Goal: Task Accomplishment & Management: Manage account settings

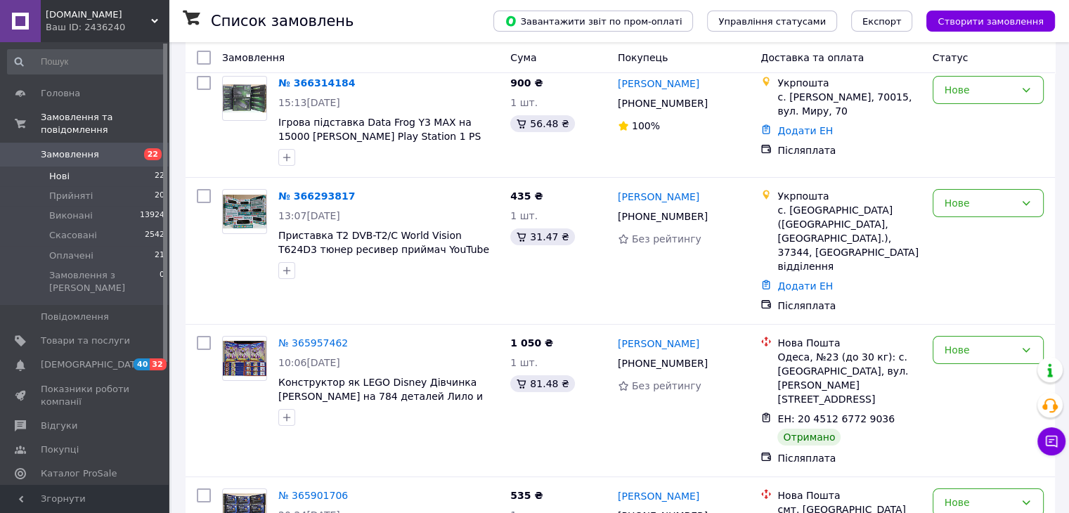
scroll to position [178, 0]
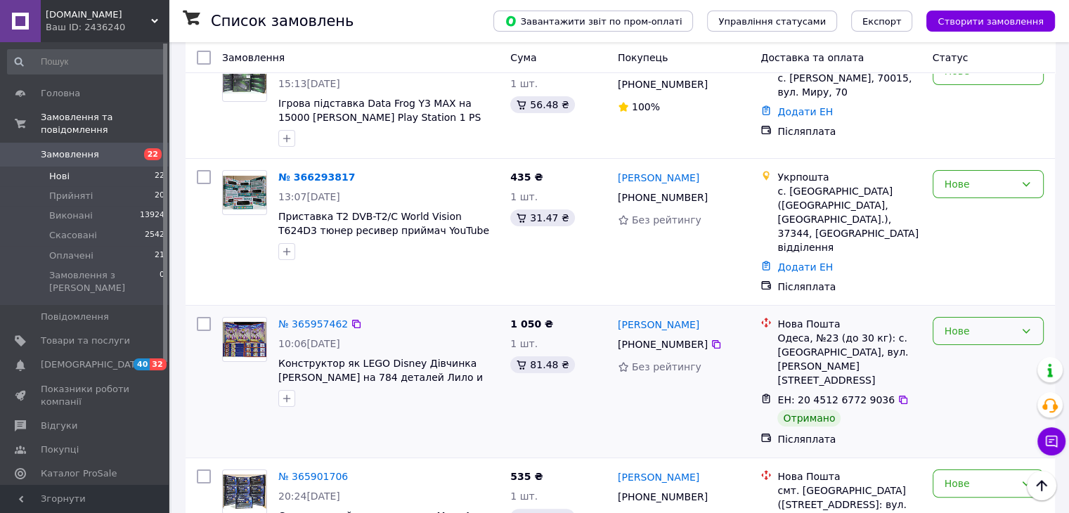
click at [950, 323] on div "Нове" at bounding box center [980, 330] width 70 height 15
click at [959, 347] on li "Виконано" at bounding box center [988, 346] width 110 height 25
click at [967, 476] on div "Нове" at bounding box center [980, 483] width 70 height 15
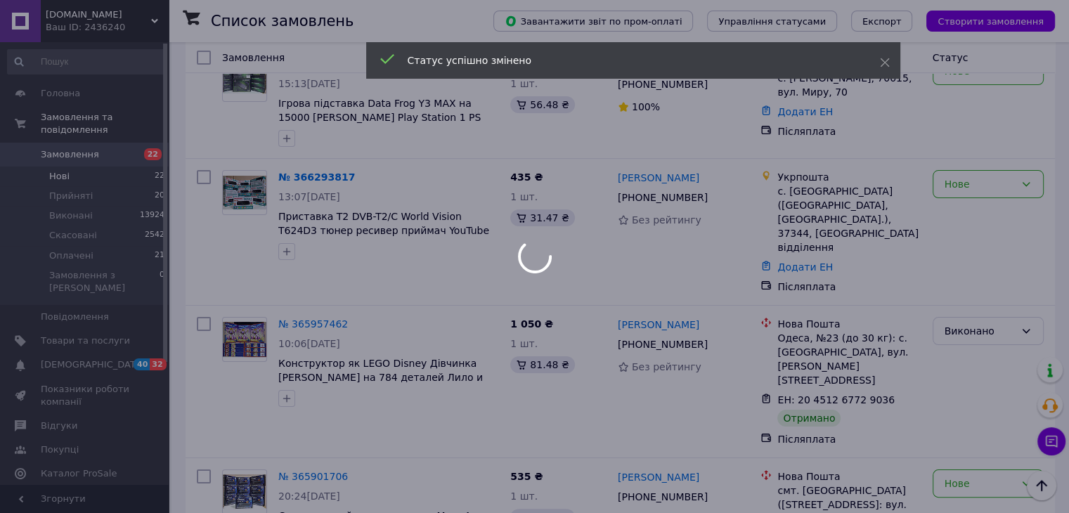
click at [950, 435] on div at bounding box center [534, 256] width 1069 height 513
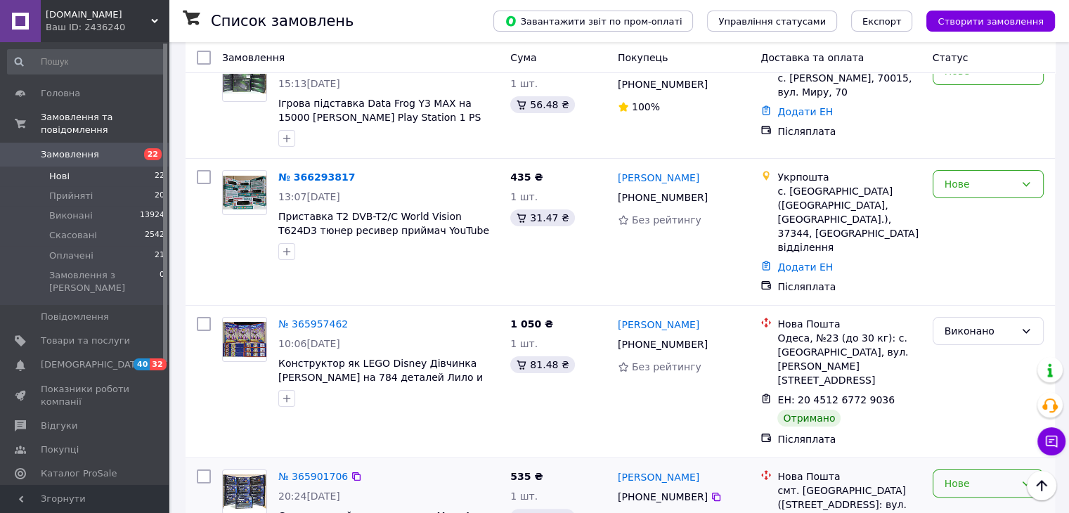
click at [950, 476] on div "Нове" at bounding box center [980, 483] width 70 height 15
click at [952, 353] on li "Виконано" at bounding box center [988, 349] width 110 height 25
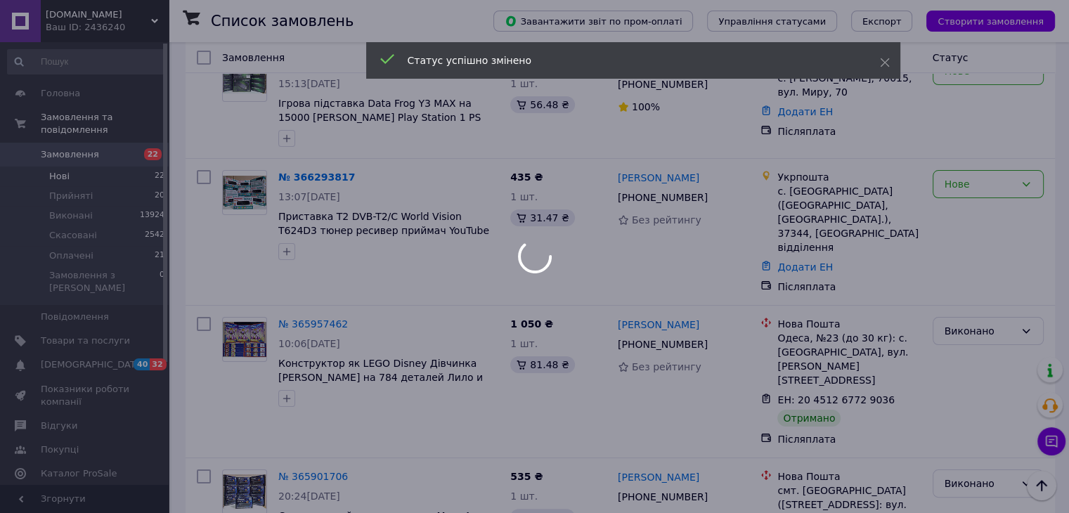
click at [70, 251] on div at bounding box center [534, 256] width 1069 height 513
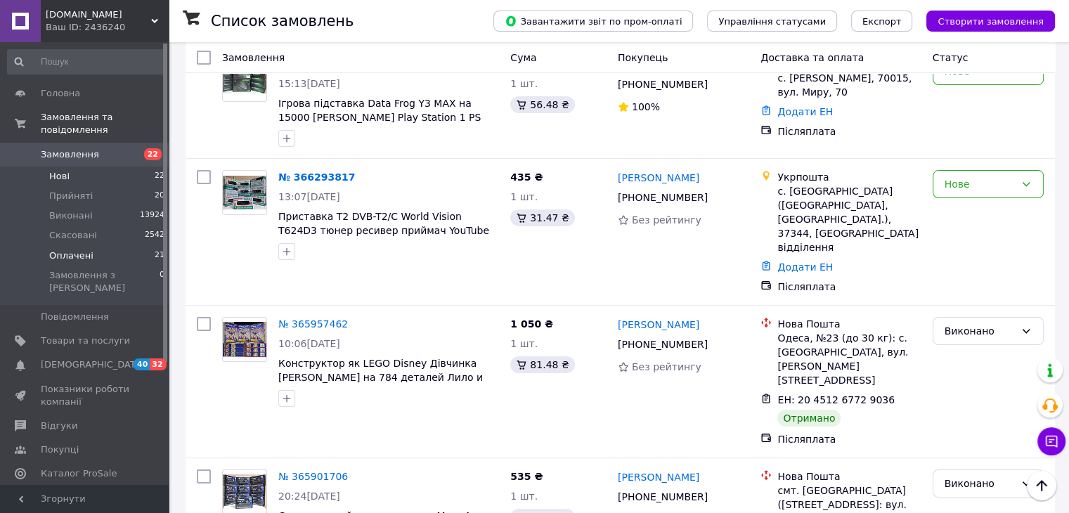
click at [65, 250] on span "Оплачені" at bounding box center [71, 256] width 44 height 13
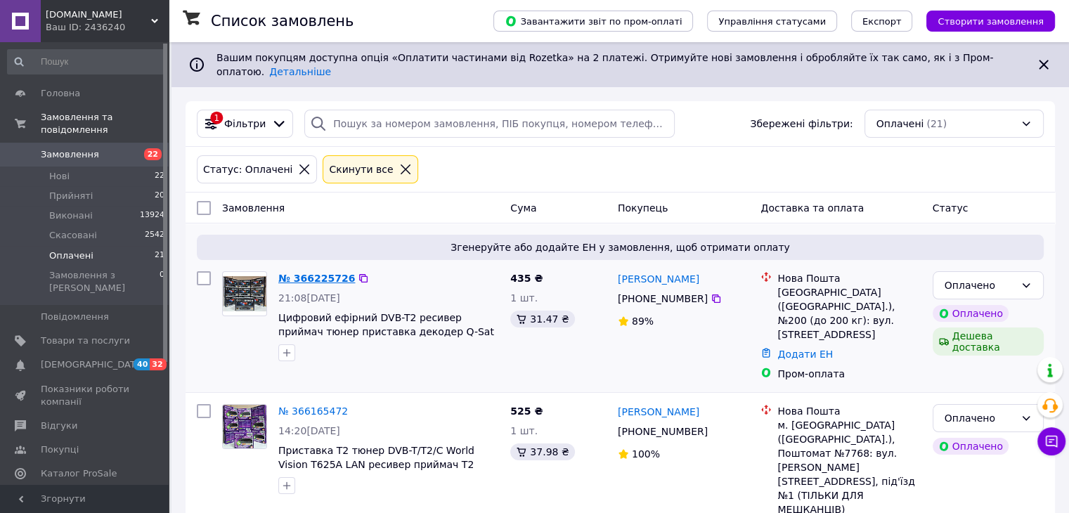
click at [311, 273] on link "№ 366225726" at bounding box center [316, 278] width 77 height 11
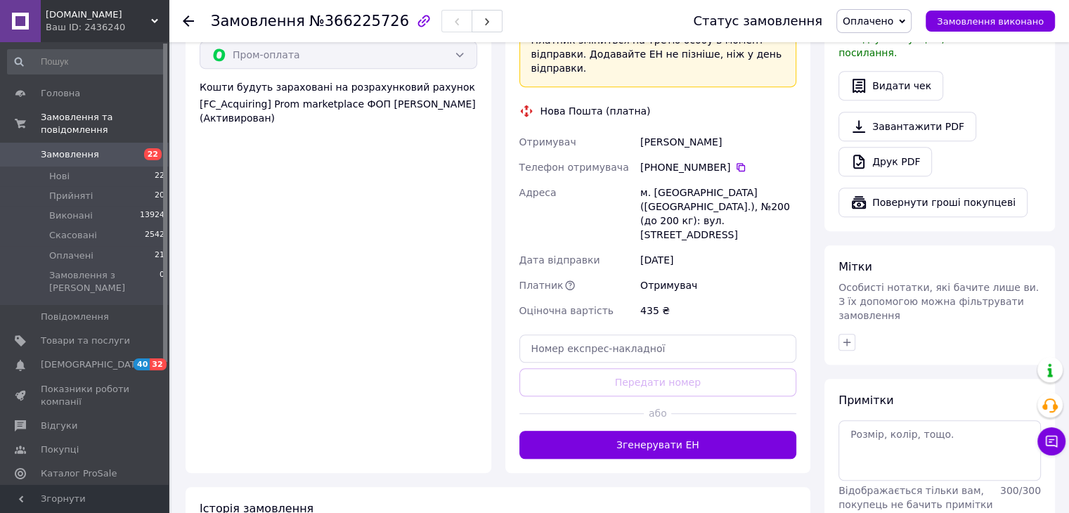
scroll to position [844, 0]
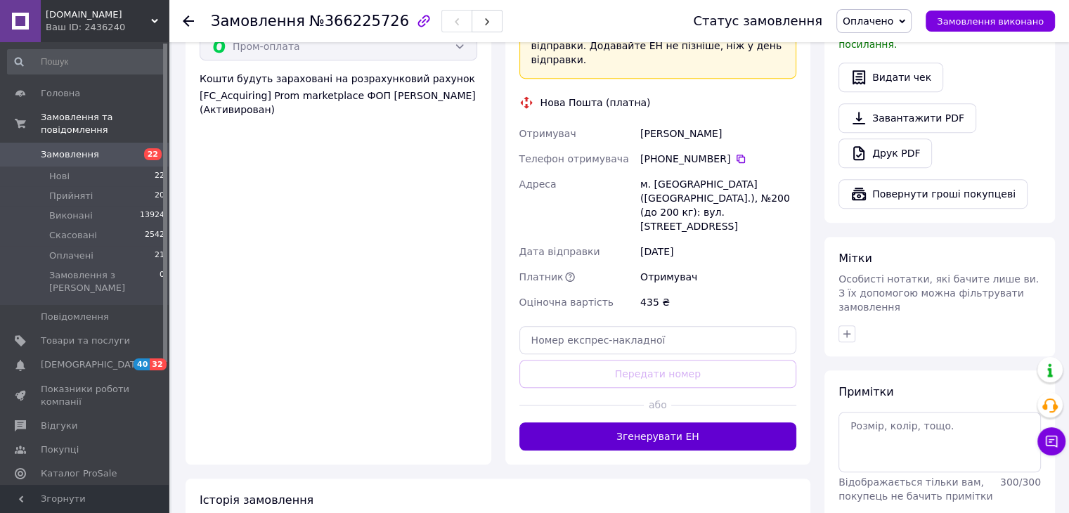
click at [678, 423] on button "Згенерувати ЕН" at bounding box center [659, 437] width 278 height 28
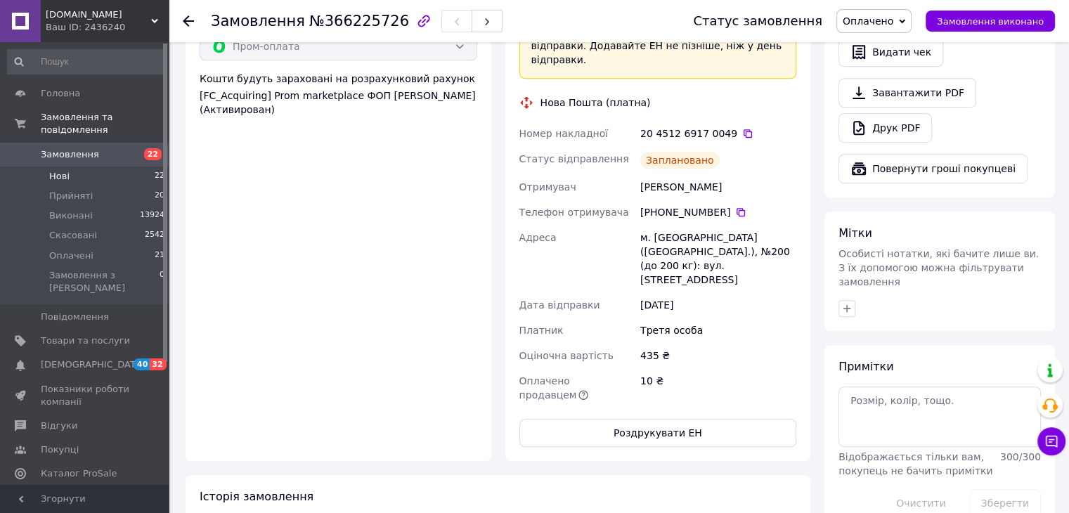
click at [60, 170] on span "Нові" at bounding box center [59, 176] width 20 height 13
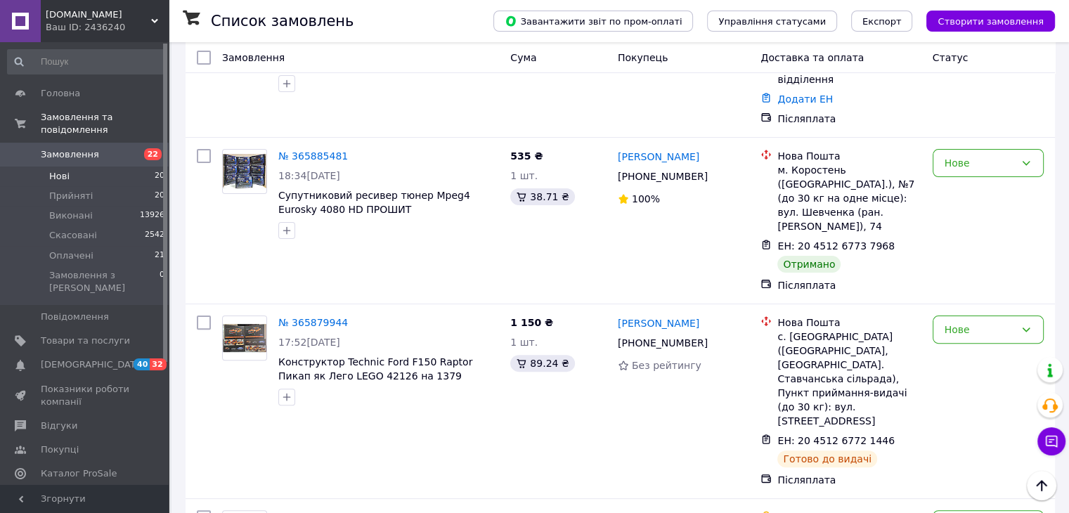
scroll to position [365, 0]
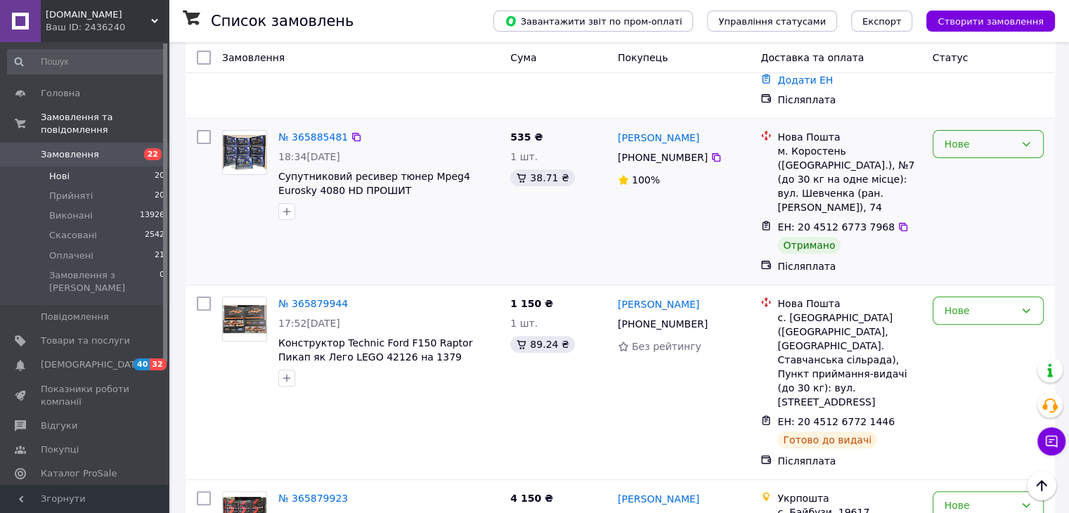
click at [971, 136] on div "Нове" at bounding box center [980, 143] width 70 height 15
click at [955, 158] on li "Виконано" at bounding box center [988, 160] width 110 height 25
click at [73, 250] on span "Оплачені" at bounding box center [71, 256] width 44 height 13
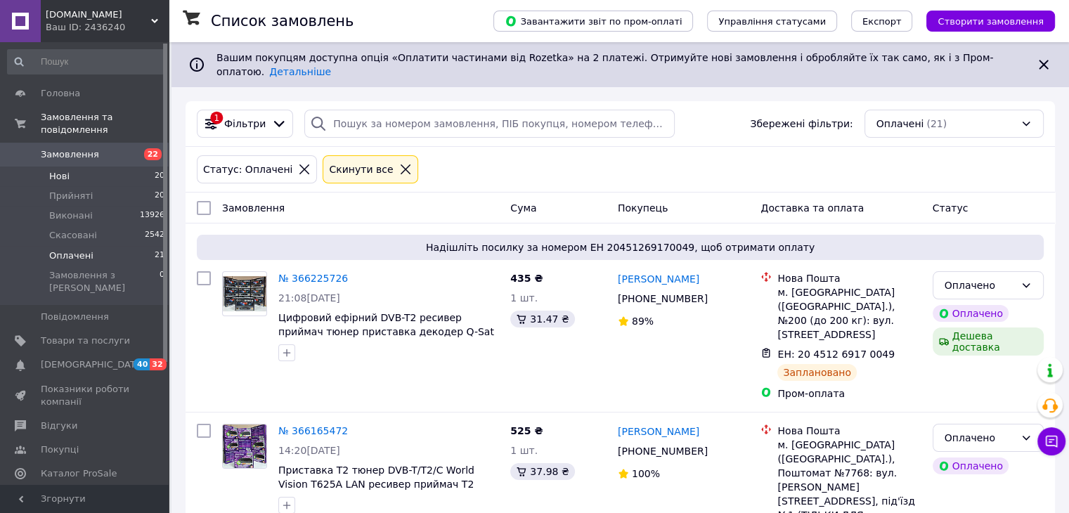
click at [59, 170] on span "Нові" at bounding box center [59, 176] width 20 height 13
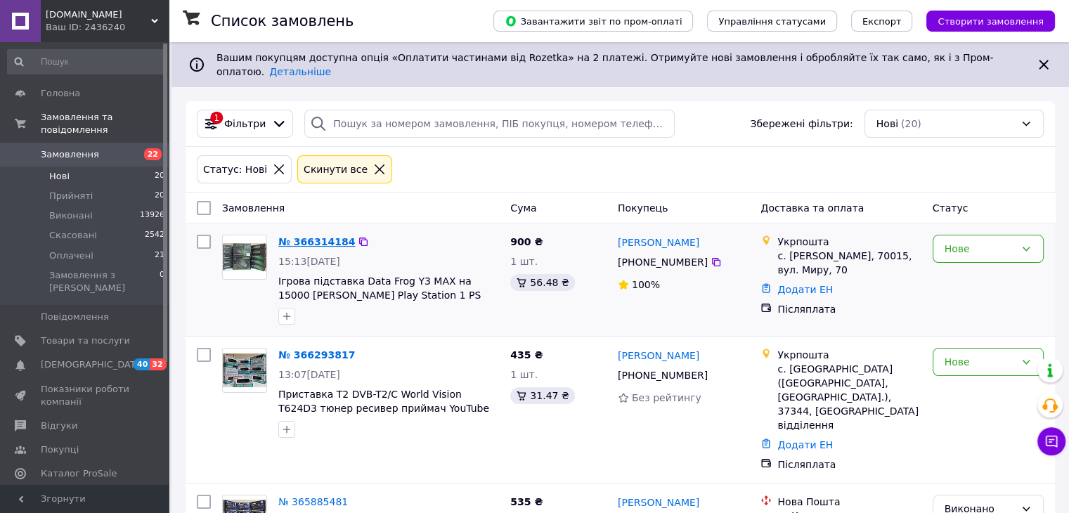
click at [318, 236] on link "№ 366314184" at bounding box center [316, 241] width 77 height 11
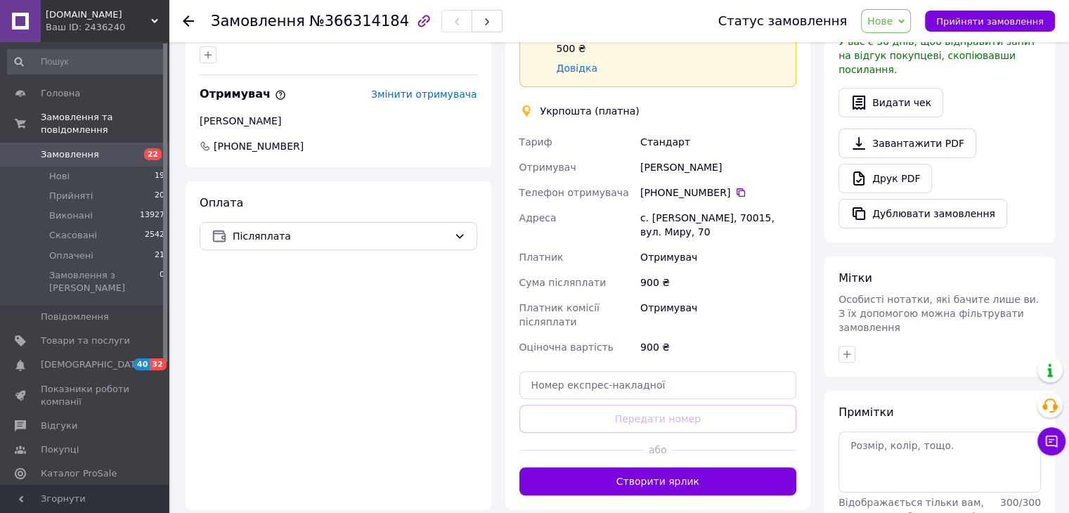
scroll to position [450, 0]
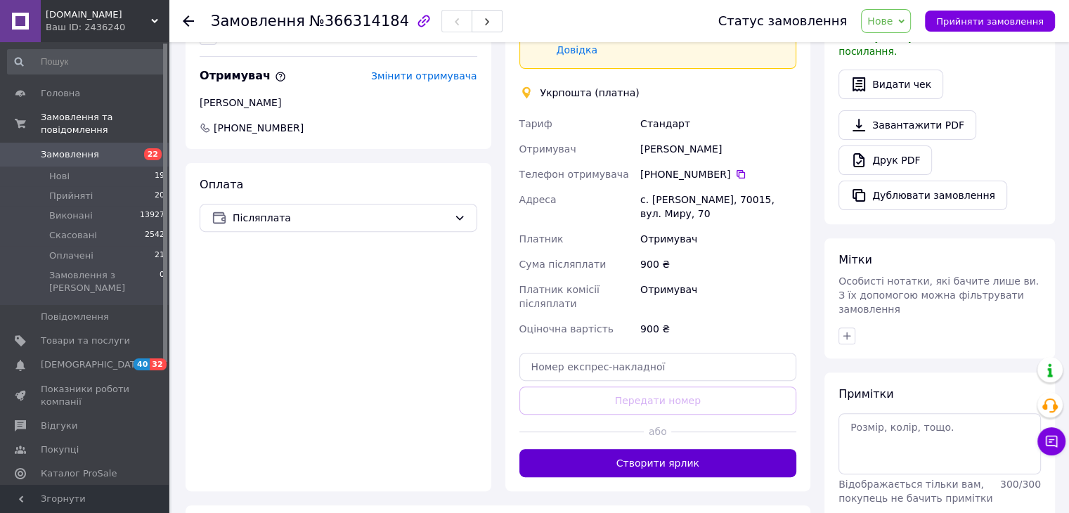
click at [659, 449] on button "Створити ярлик" at bounding box center [659, 463] width 278 height 28
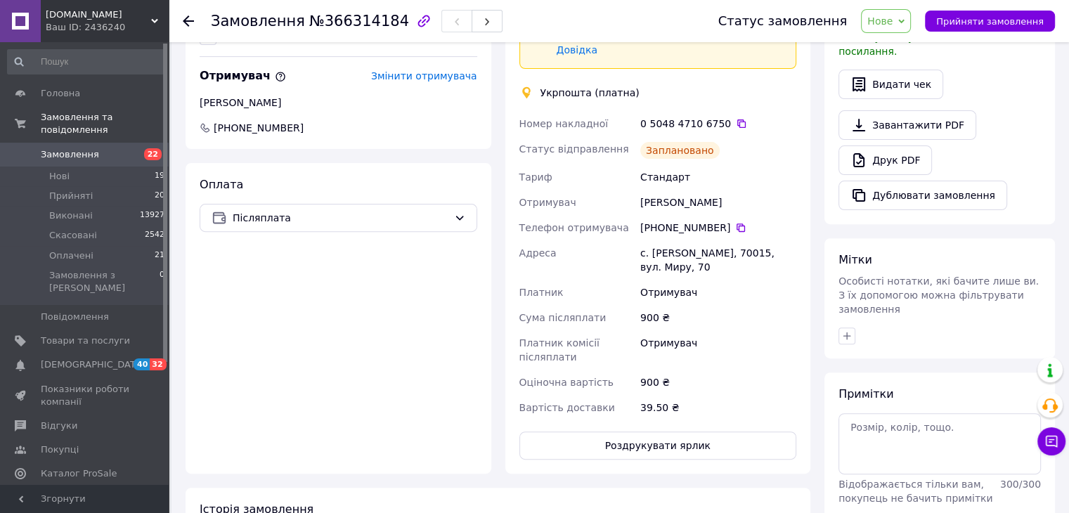
scroll to position [1, 0]
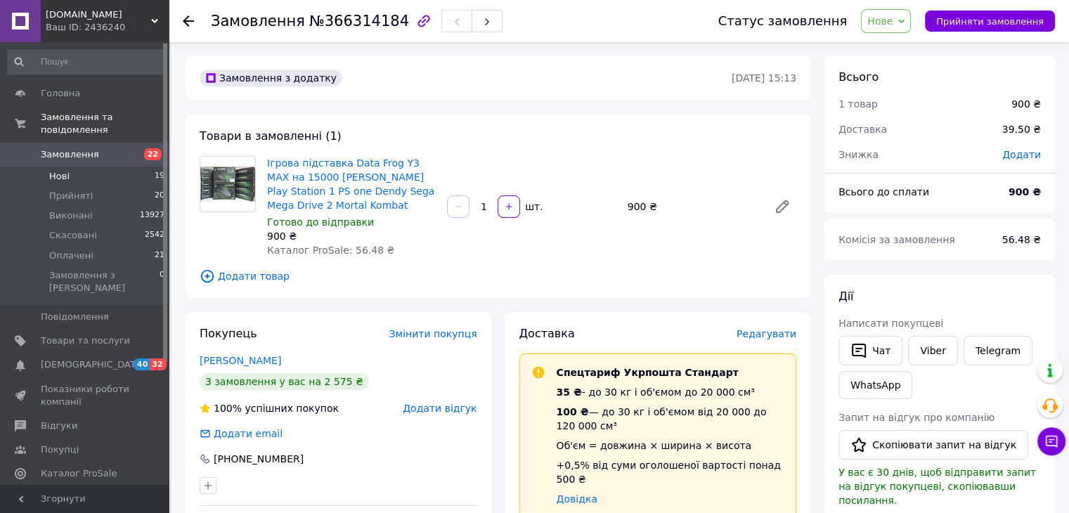
click at [61, 170] on span "Нові" at bounding box center [59, 176] width 20 height 13
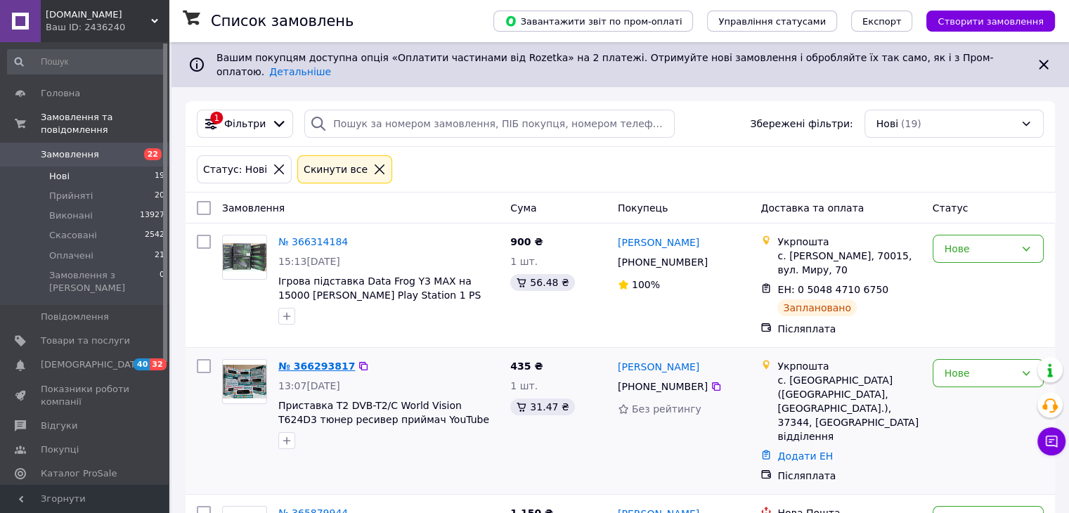
click at [318, 361] on link "№ 366293817" at bounding box center [316, 366] width 77 height 11
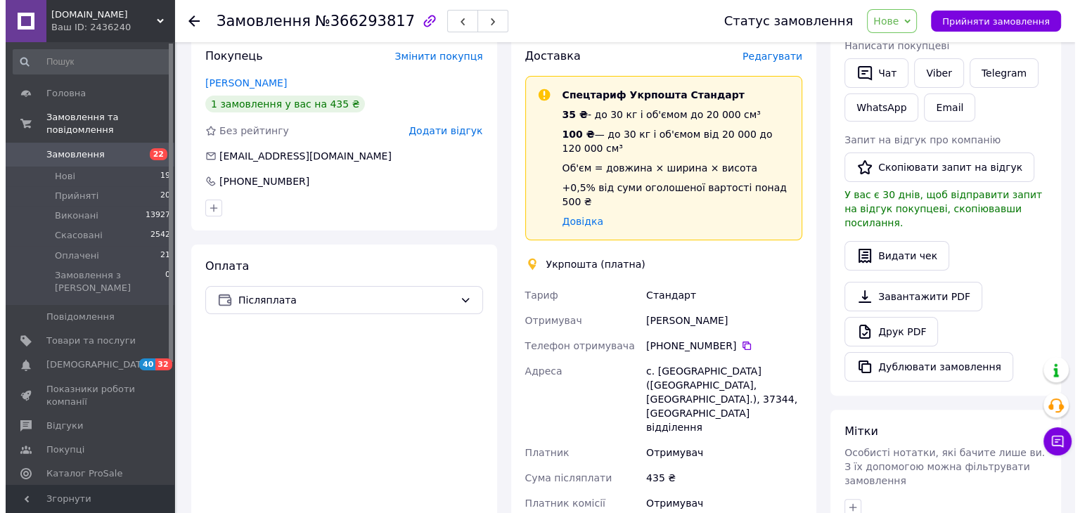
scroll to position [281, 0]
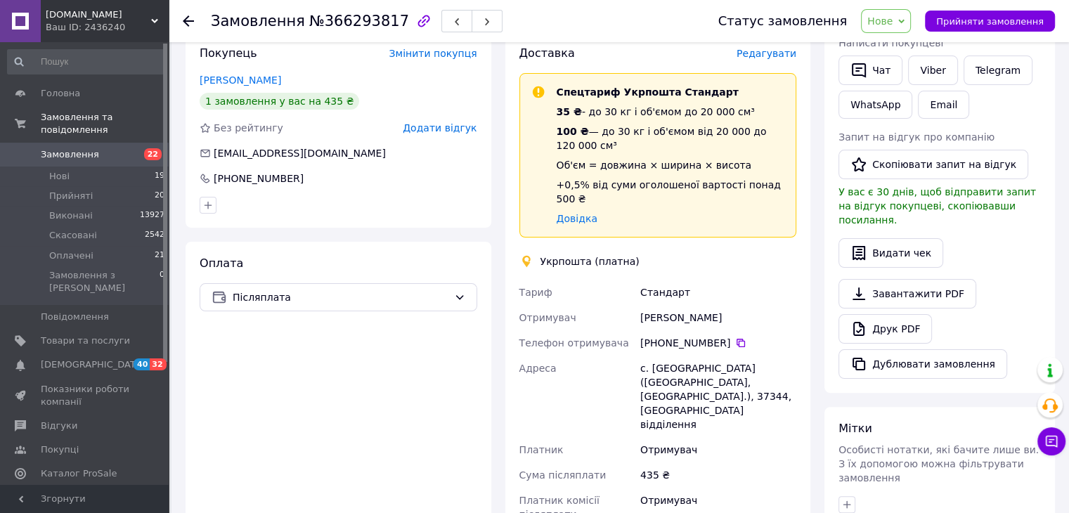
click at [778, 53] on span "Редагувати" at bounding box center [767, 53] width 60 height 11
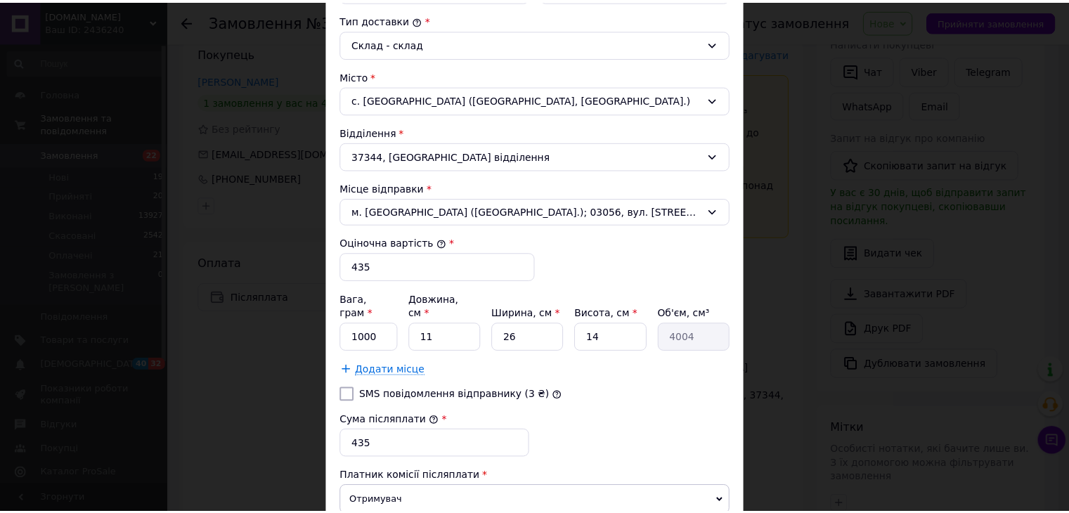
scroll to position [430, 0]
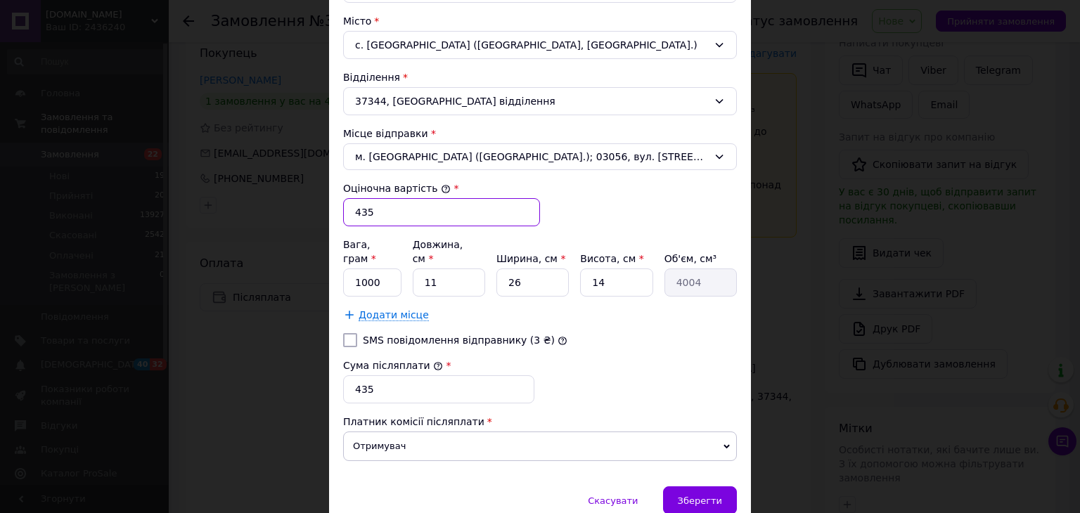
click at [376, 211] on input "435" at bounding box center [441, 212] width 197 height 28
type input "455"
click at [384, 277] on input "1000" at bounding box center [372, 283] width 58 height 28
type input "1"
type input "300"
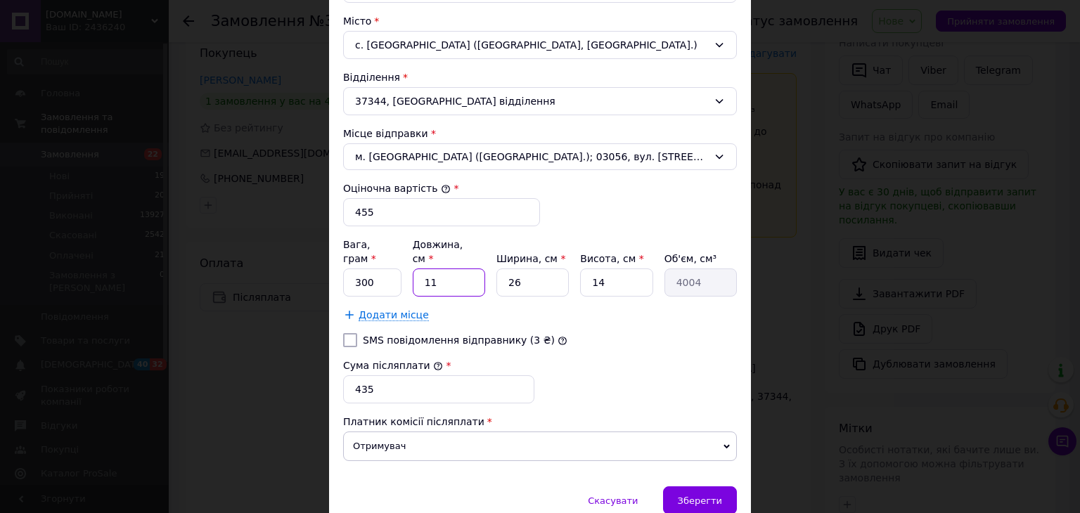
type input "5"
type input "1820"
type input "5"
type input "350"
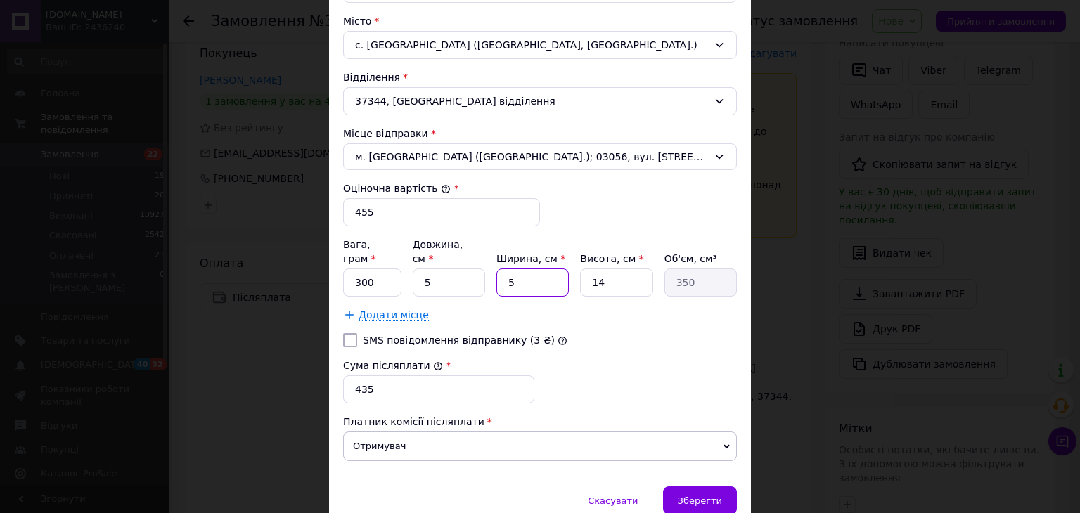
type input "5"
type input "2"
type input "50"
type input "2"
click at [392, 375] on input "435" at bounding box center [438, 389] width 191 height 28
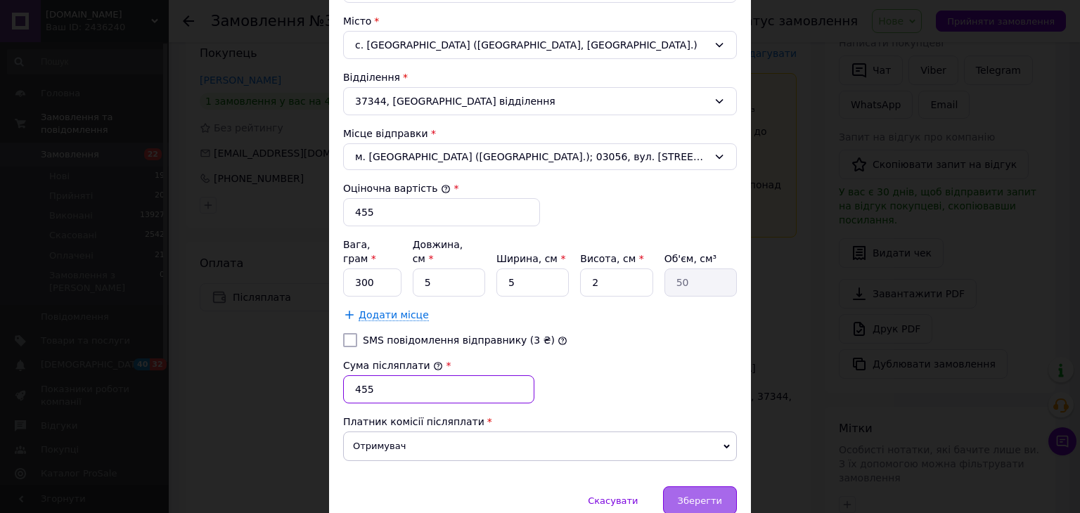
type input "455"
click at [708, 496] on span "Зберегти" at bounding box center [700, 501] width 44 height 11
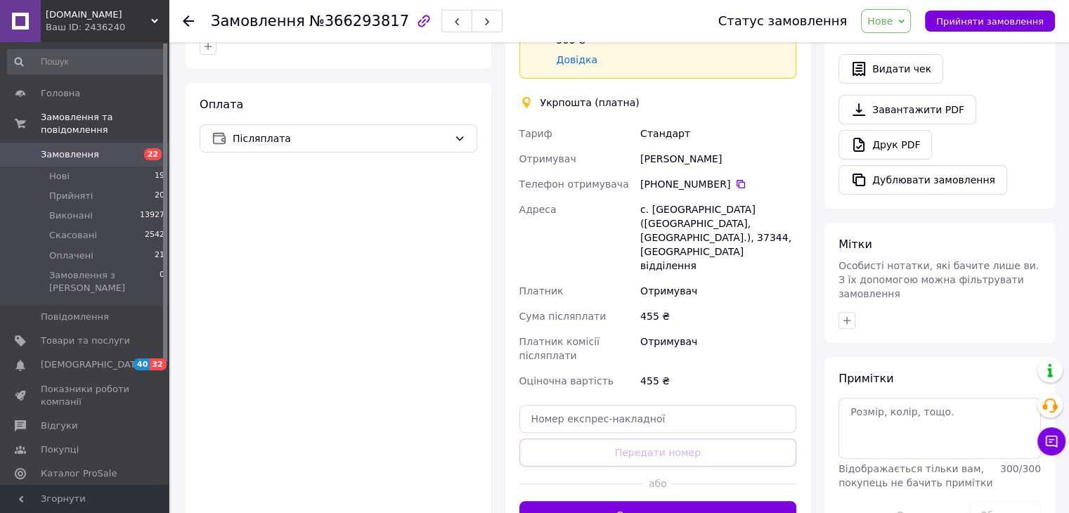
scroll to position [459, 0]
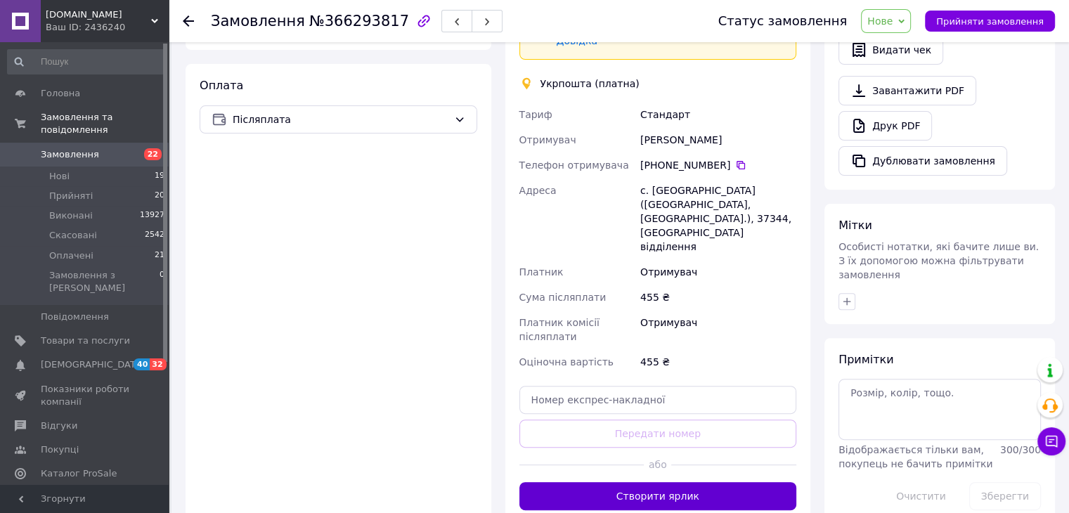
click at [636, 482] on button "Створити ярлик" at bounding box center [659, 496] width 278 height 28
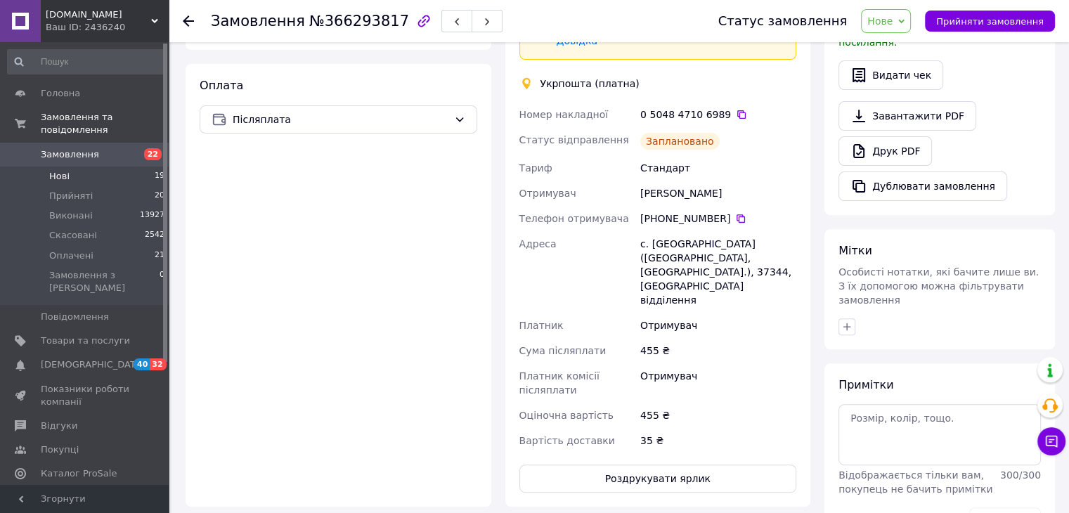
click at [61, 170] on span "Нові" at bounding box center [59, 176] width 20 height 13
